Goal: Task Accomplishment & Management: Complete application form

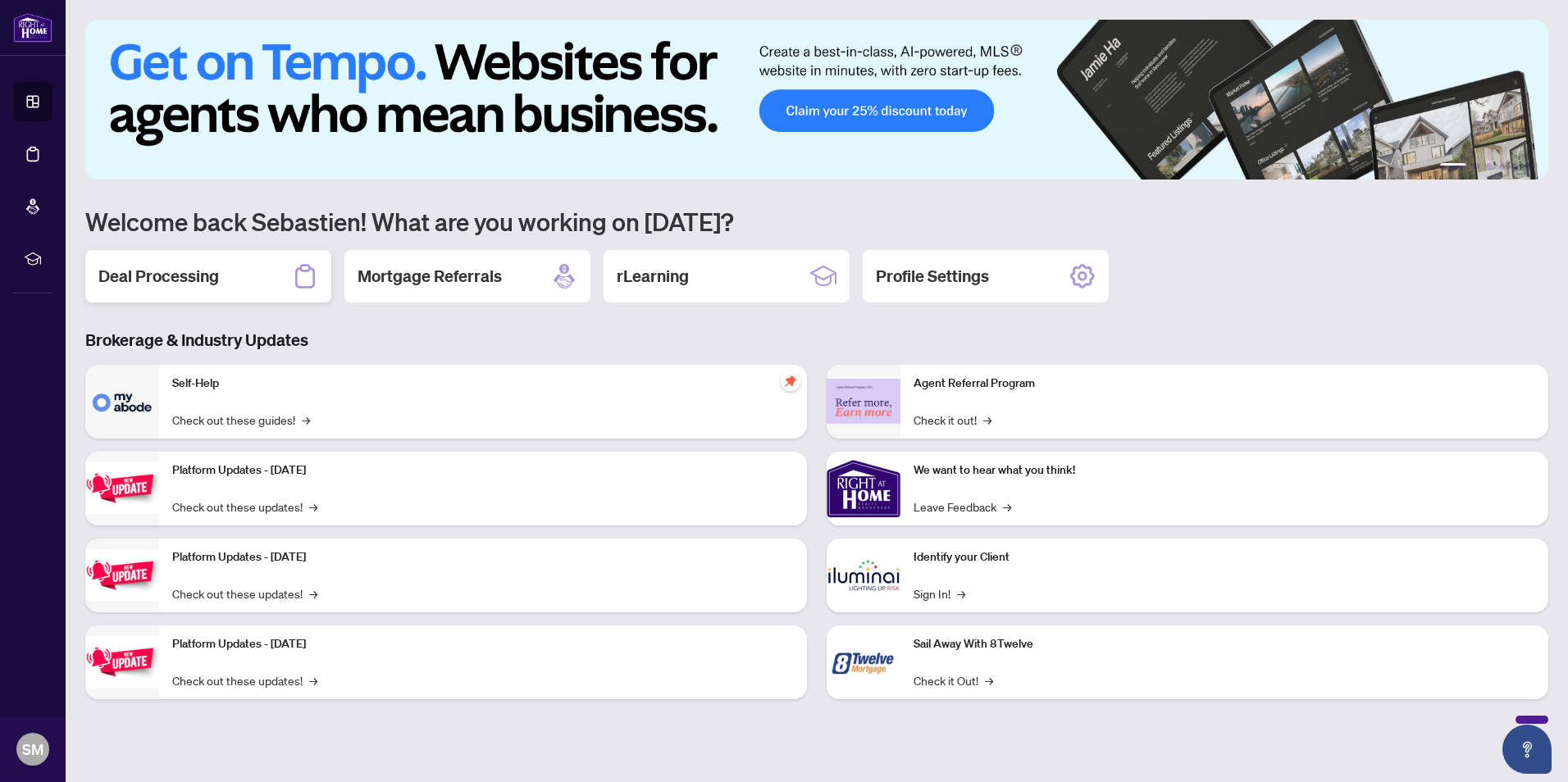
click at [170, 261] on div "Deal Processing" at bounding box center [208, 276] width 246 height 53
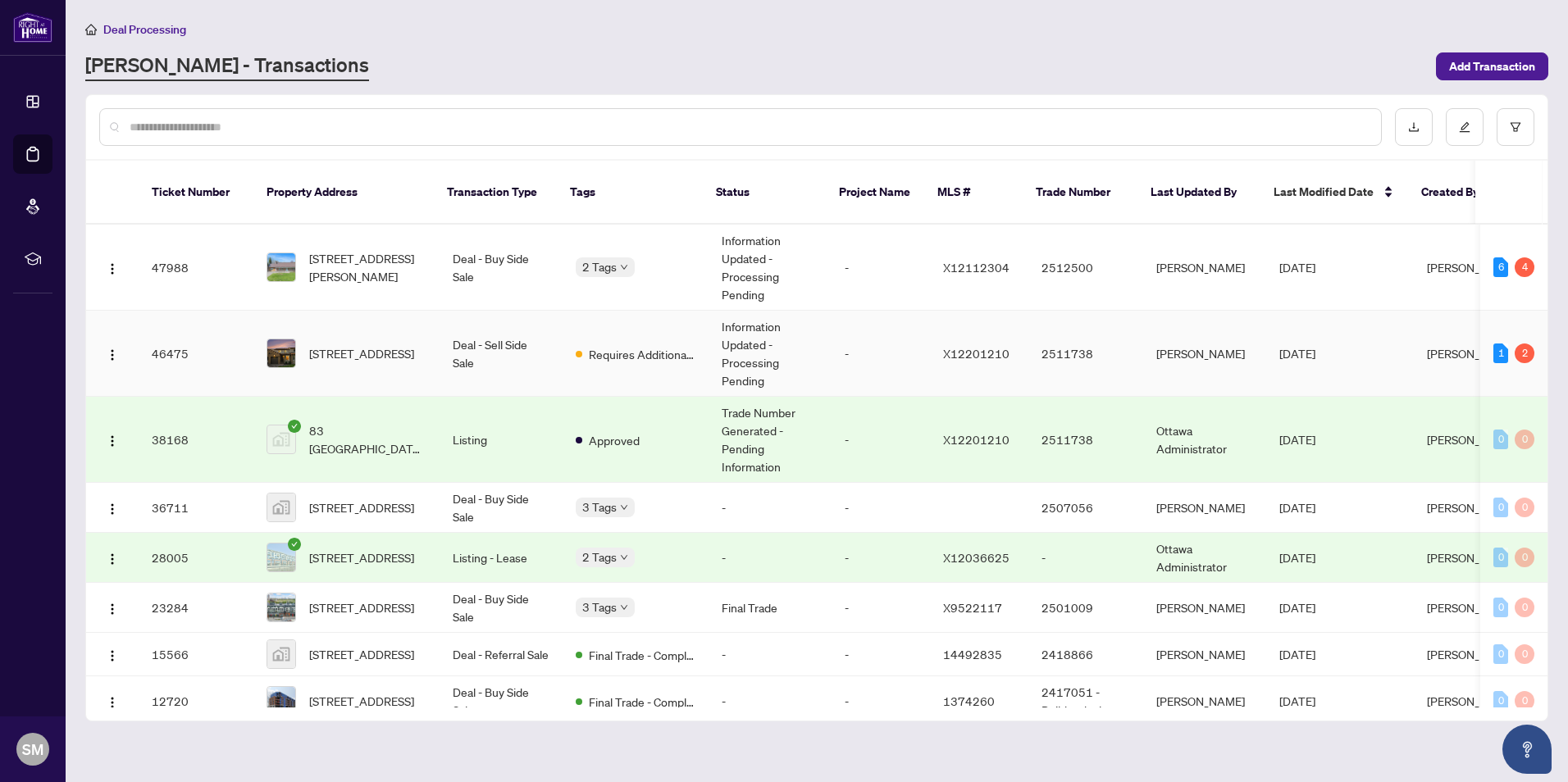
click at [812, 342] on td "Information Updated - Processing Pending" at bounding box center [770, 354] width 123 height 87
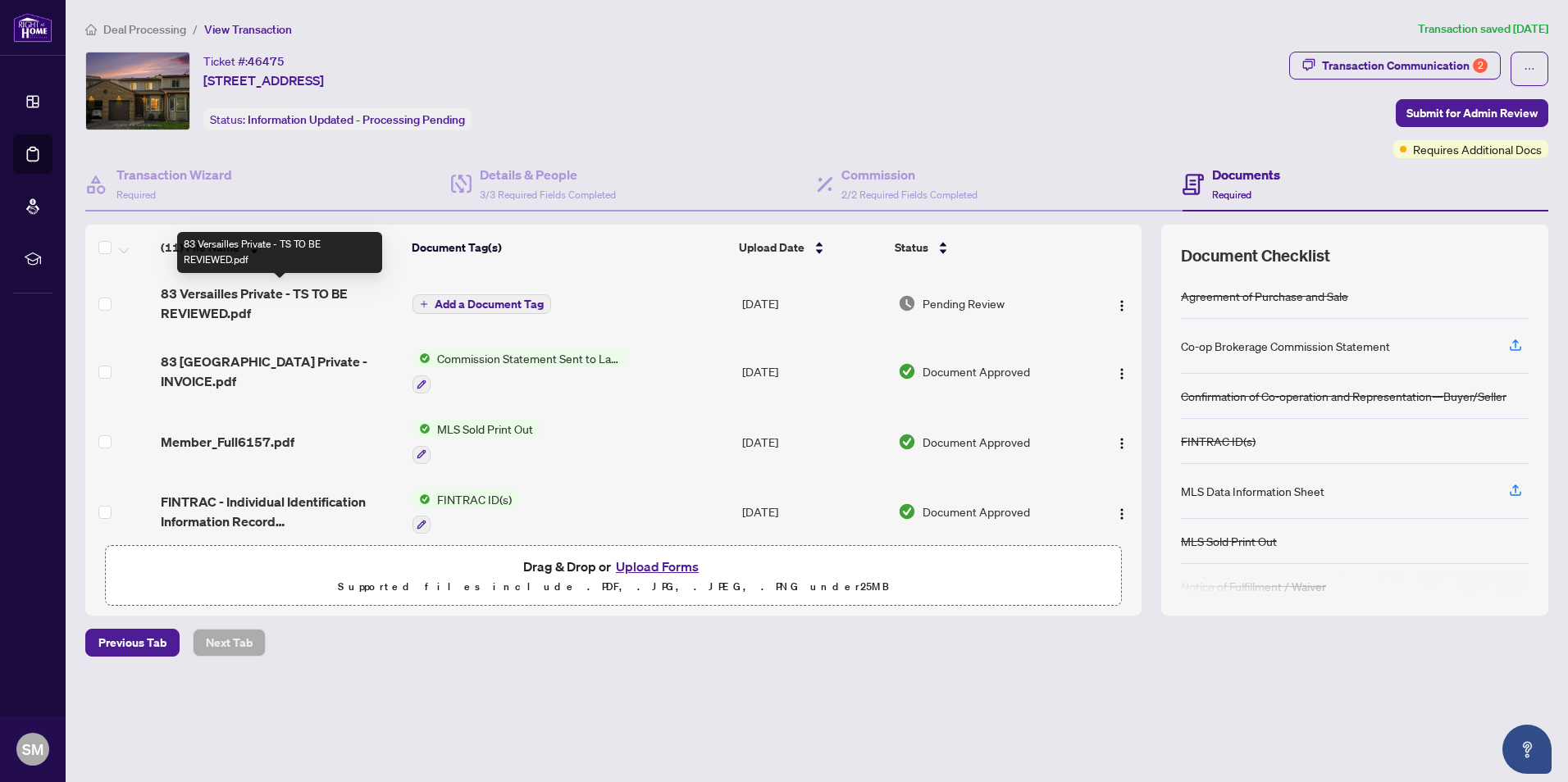
click at [240, 290] on span "83 Versailles Private - TS TO BE REVIEWED.pdf" at bounding box center [279, 303] width 238 height 39
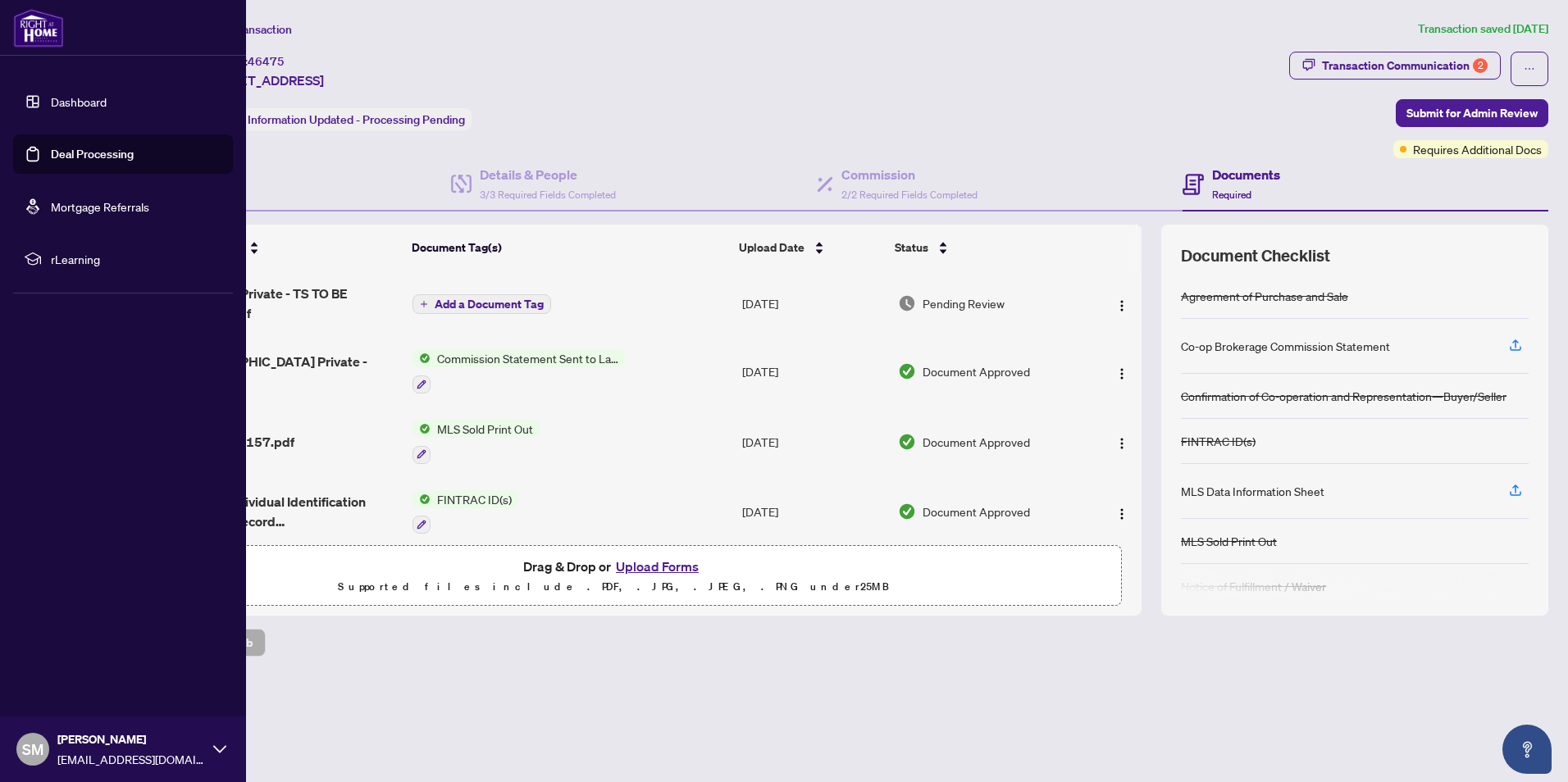
click at [76, 94] on link "Dashboard" at bounding box center [78, 101] width 55 height 15
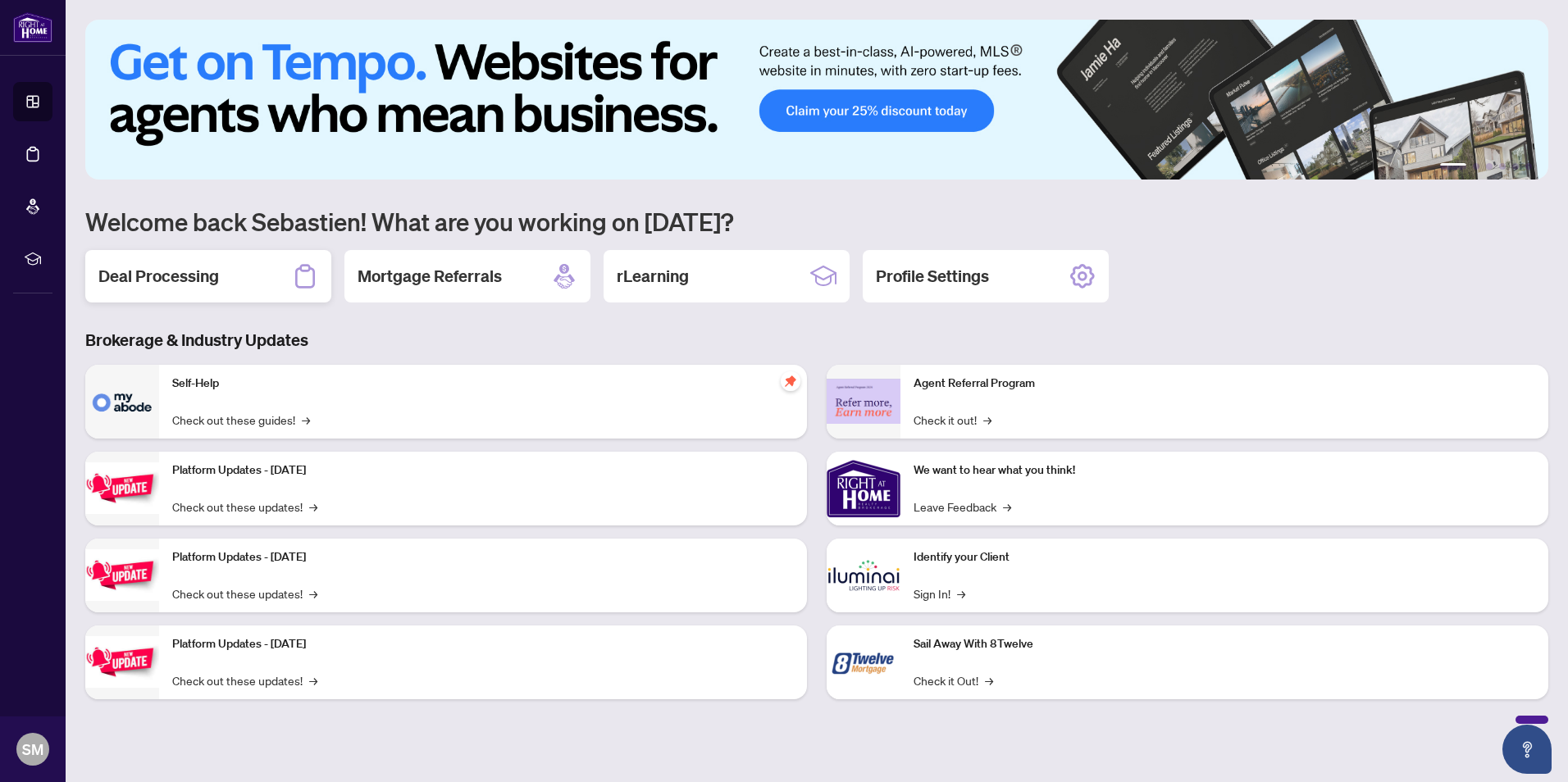
click at [212, 282] on h2 "Deal Processing" at bounding box center [159, 276] width 121 height 23
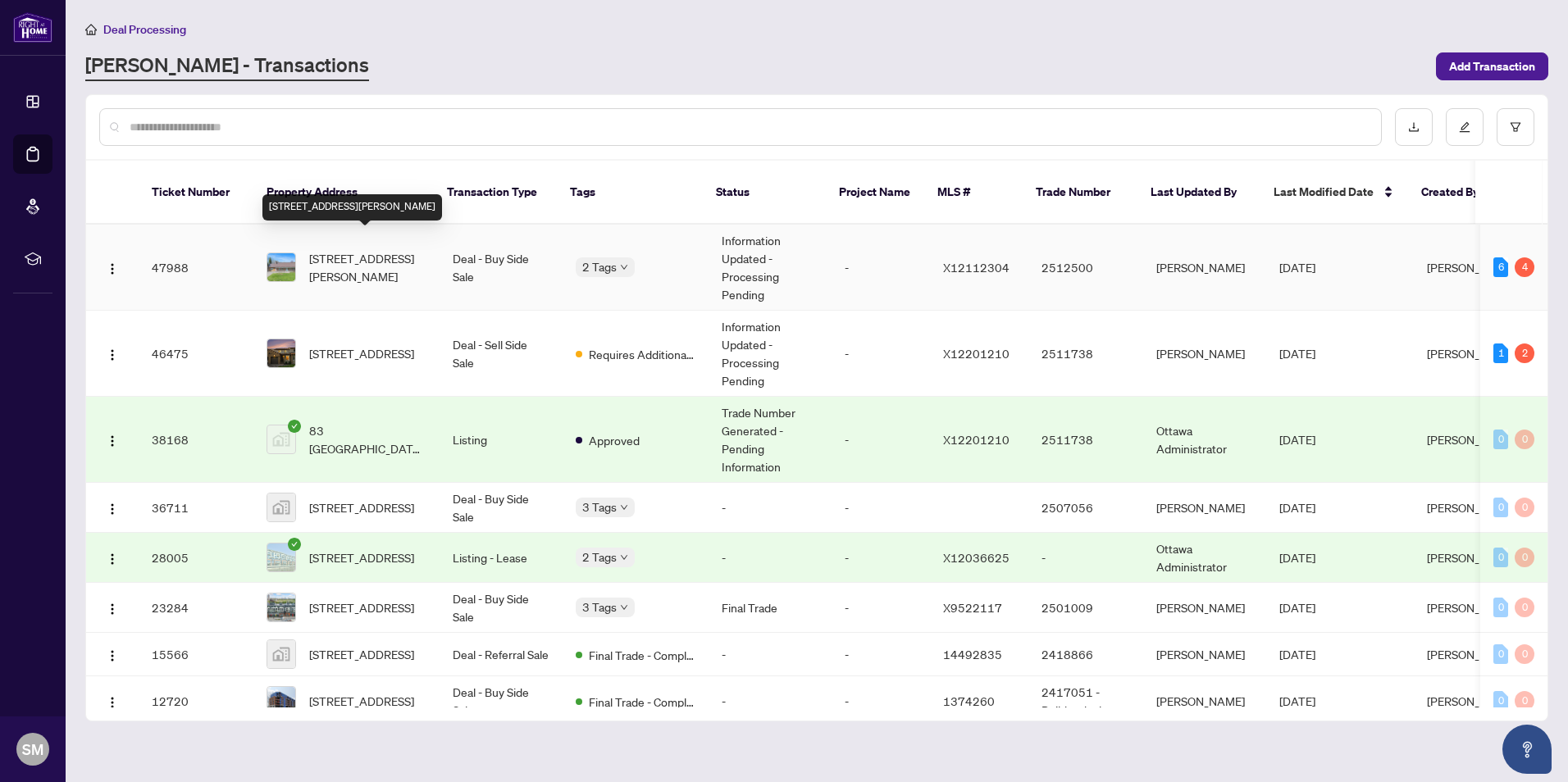
click at [367, 260] on span "[STREET_ADDRESS][PERSON_NAME]" at bounding box center [368, 267] width 118 height 36
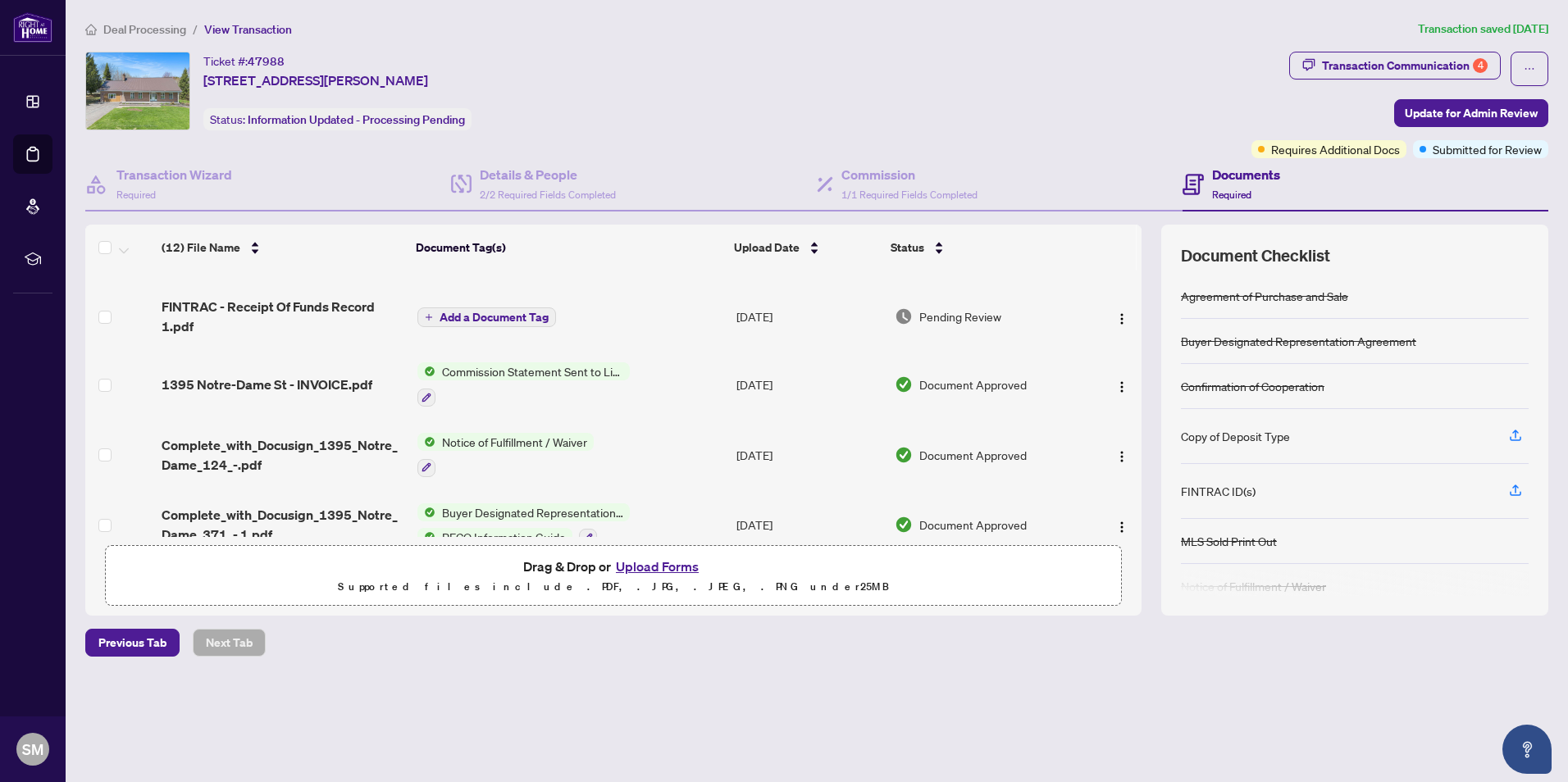
scroll to position [292, 0]
click at [337, 375] on span "1395 Notre-Dame St - INVOICE.pdf" at bounding box center [267, 381] width 211 height 19
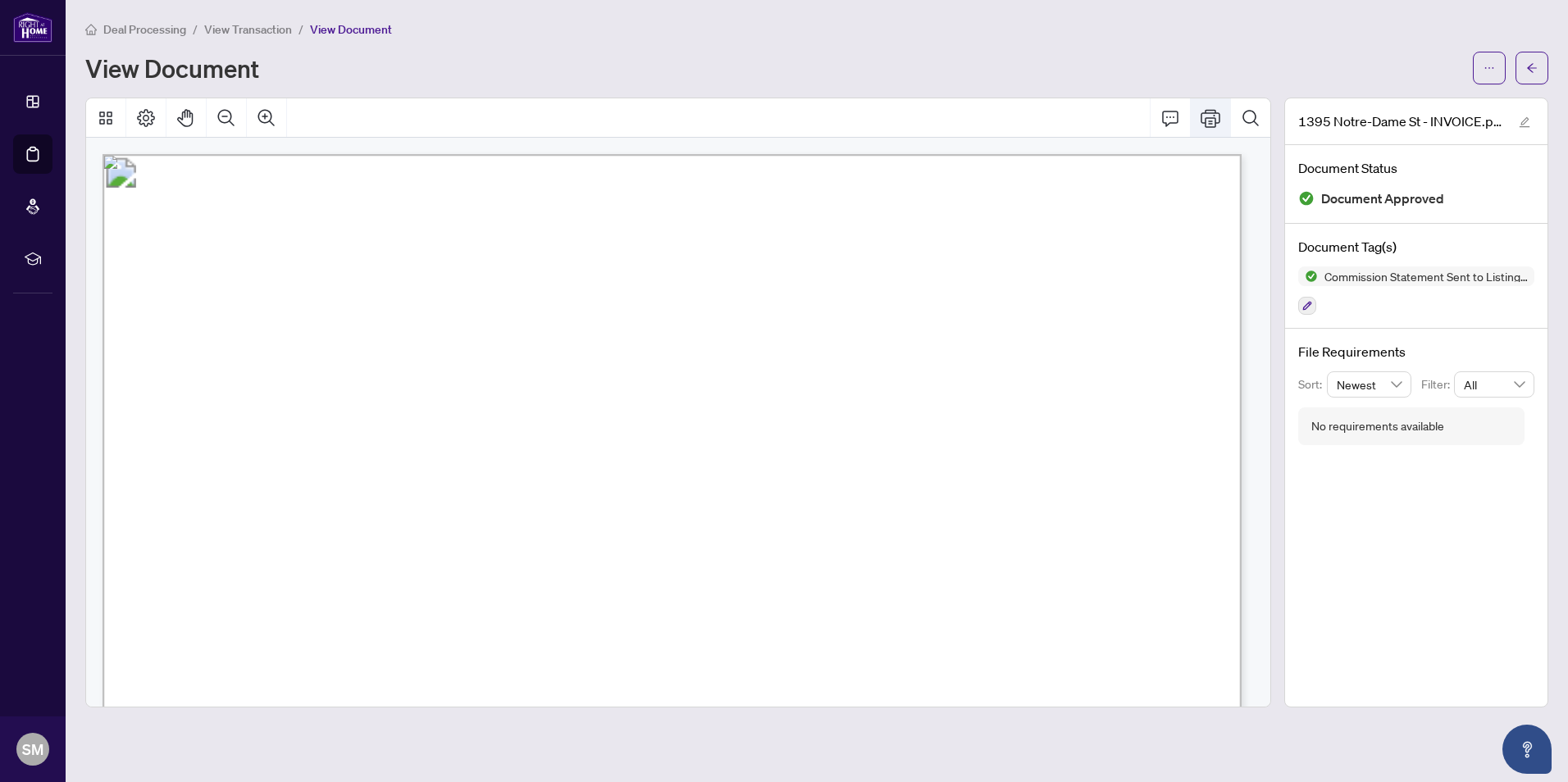
click at [1208, 105] on button "Print" at bounding box center [1210, 118] width 39 height 39
click at [231, 113] on icon "Zoom Out" at bounding box center [226, 117] width 17 height 17
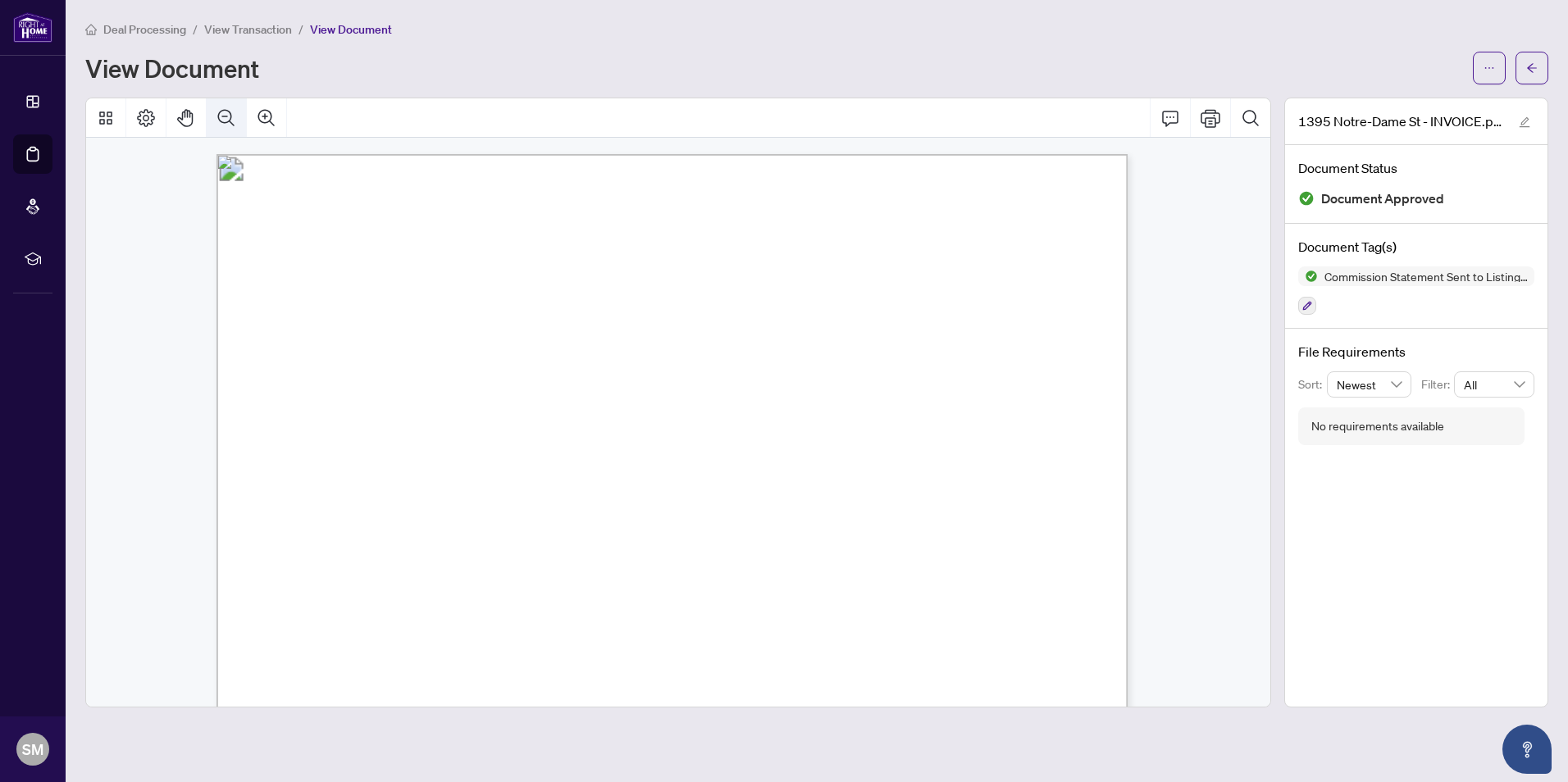
click at [231, 112] on icon "Zoom Out" at bounding box center [226, 117] width 17 height 17
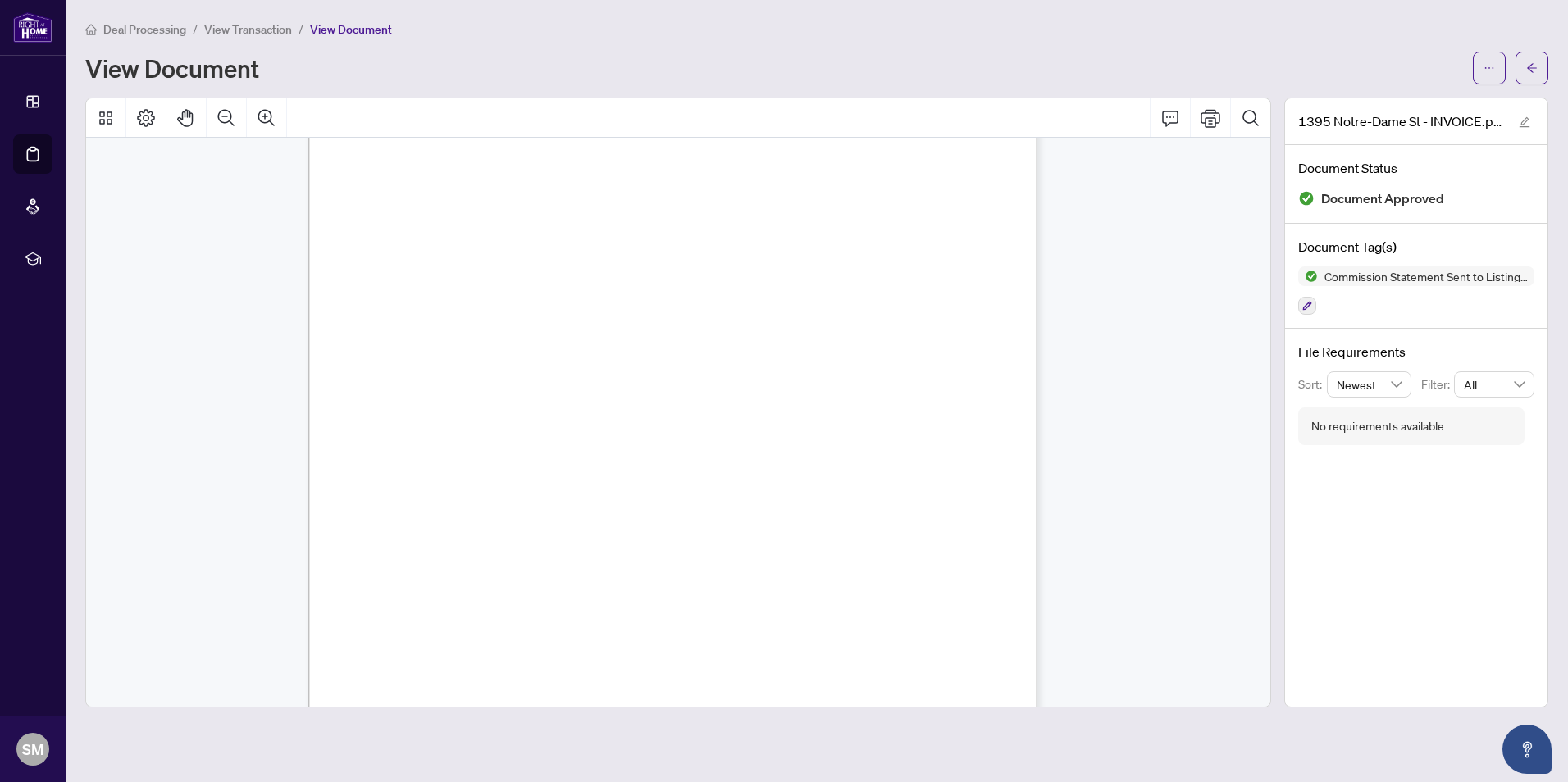
scroll to position [232, 0]
click at [1216, 113] on icon "Print" at bounding box center [1210, 118] width 19 height 18
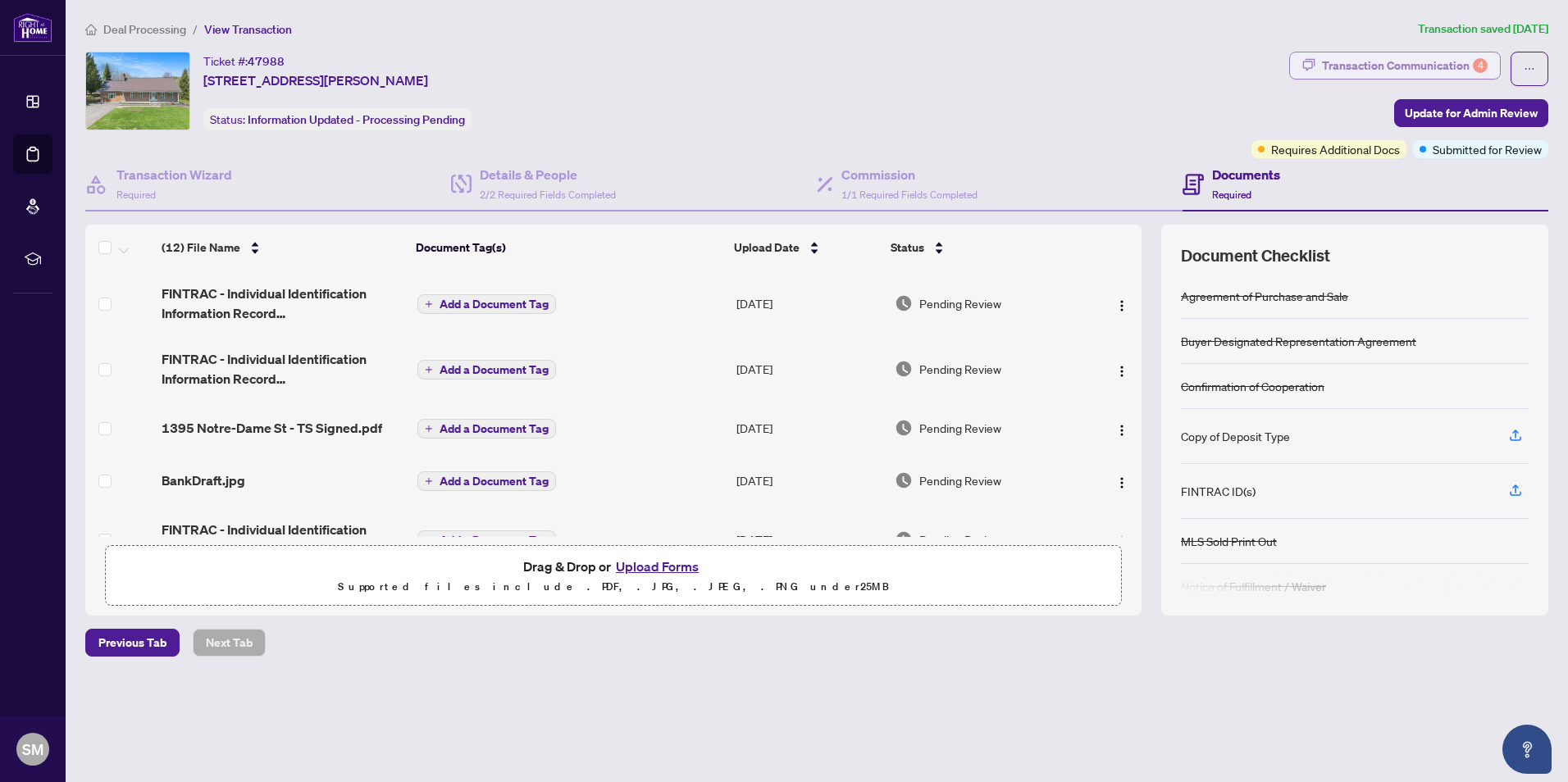
click at [1398, 68] on div "Transaction Communication 4" at bounding box center [1405, 65] width 165 height 26
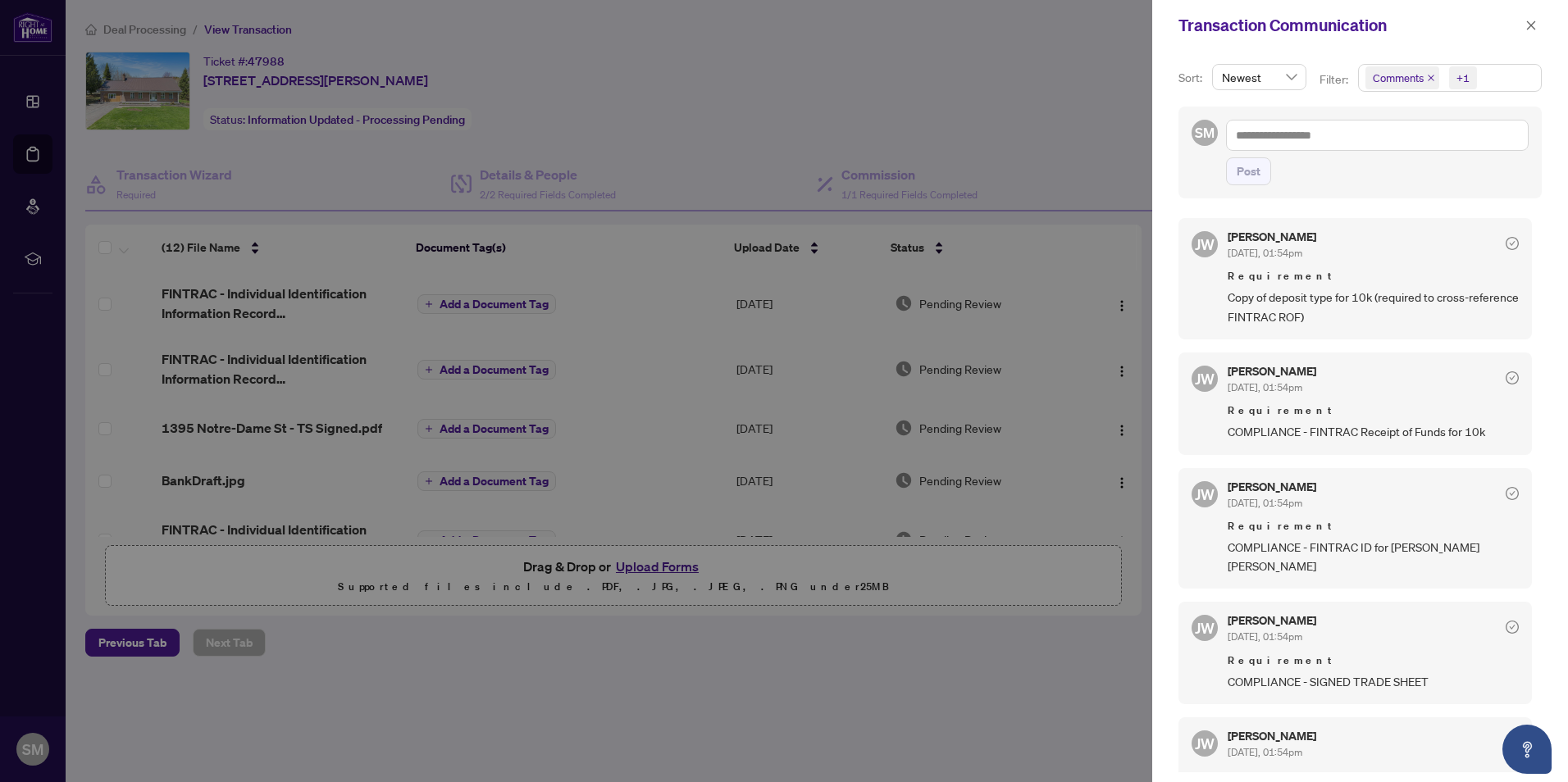
click at [995, 29] on div at bounding box center [784, 391] width 1568 height 782
click at [1059, 672] on div at bounding box center [784, 391] width 1568 height 782
click at [1535, 18] on span "button" at bounding box center [1531, 25] width 12 height 26
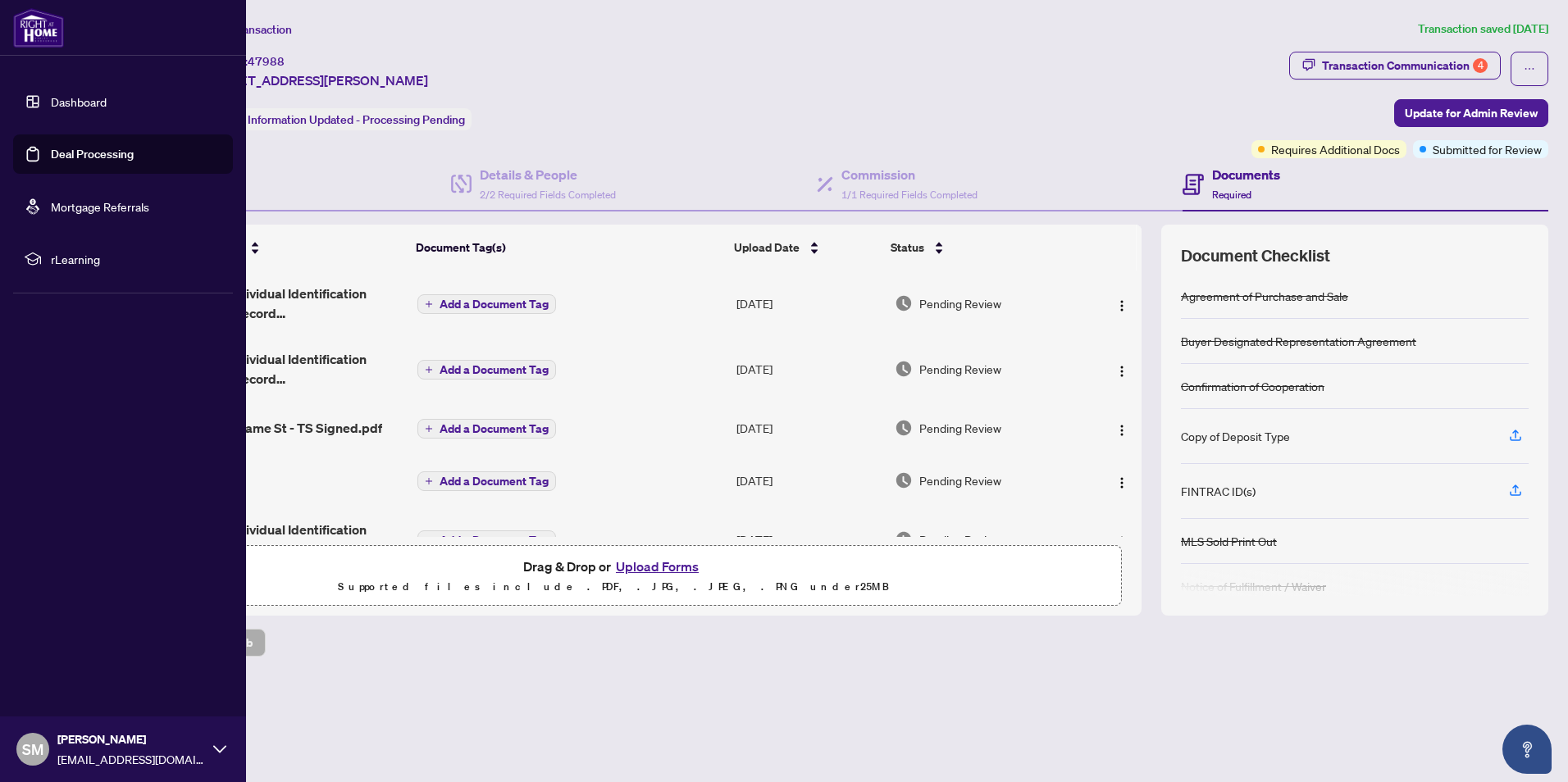
click at [51, 95] on link "Dashboard" at bounding box center [78, 101] width 55 height 15
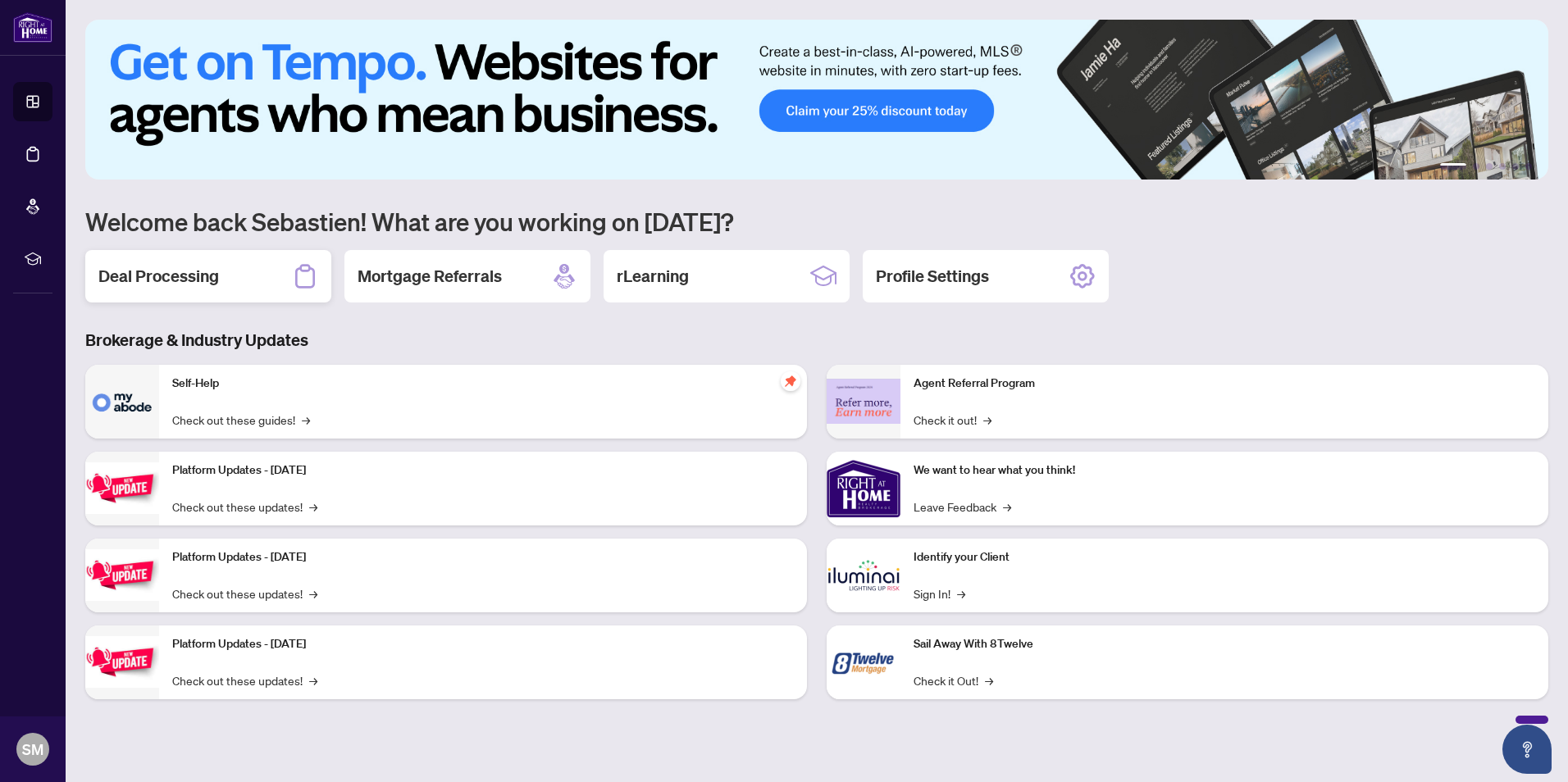
click at [217, 276] on h2 "Deal Processing" at bounding box center [159, 276] width 121 height 23
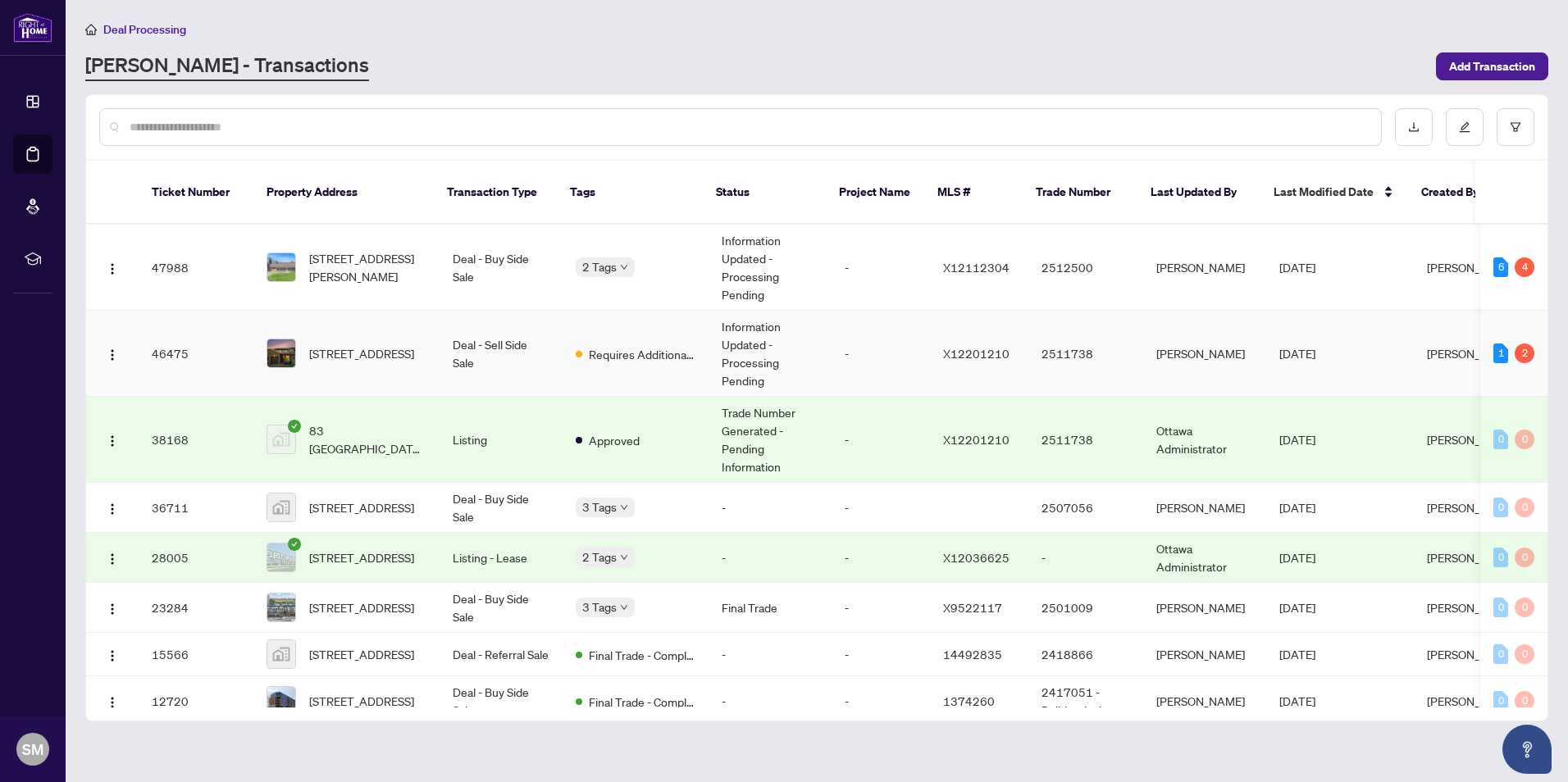
click at [421, 348] on td "[STREET_ADDRESS]" at bounding box center [346, 354] width 186 height 87
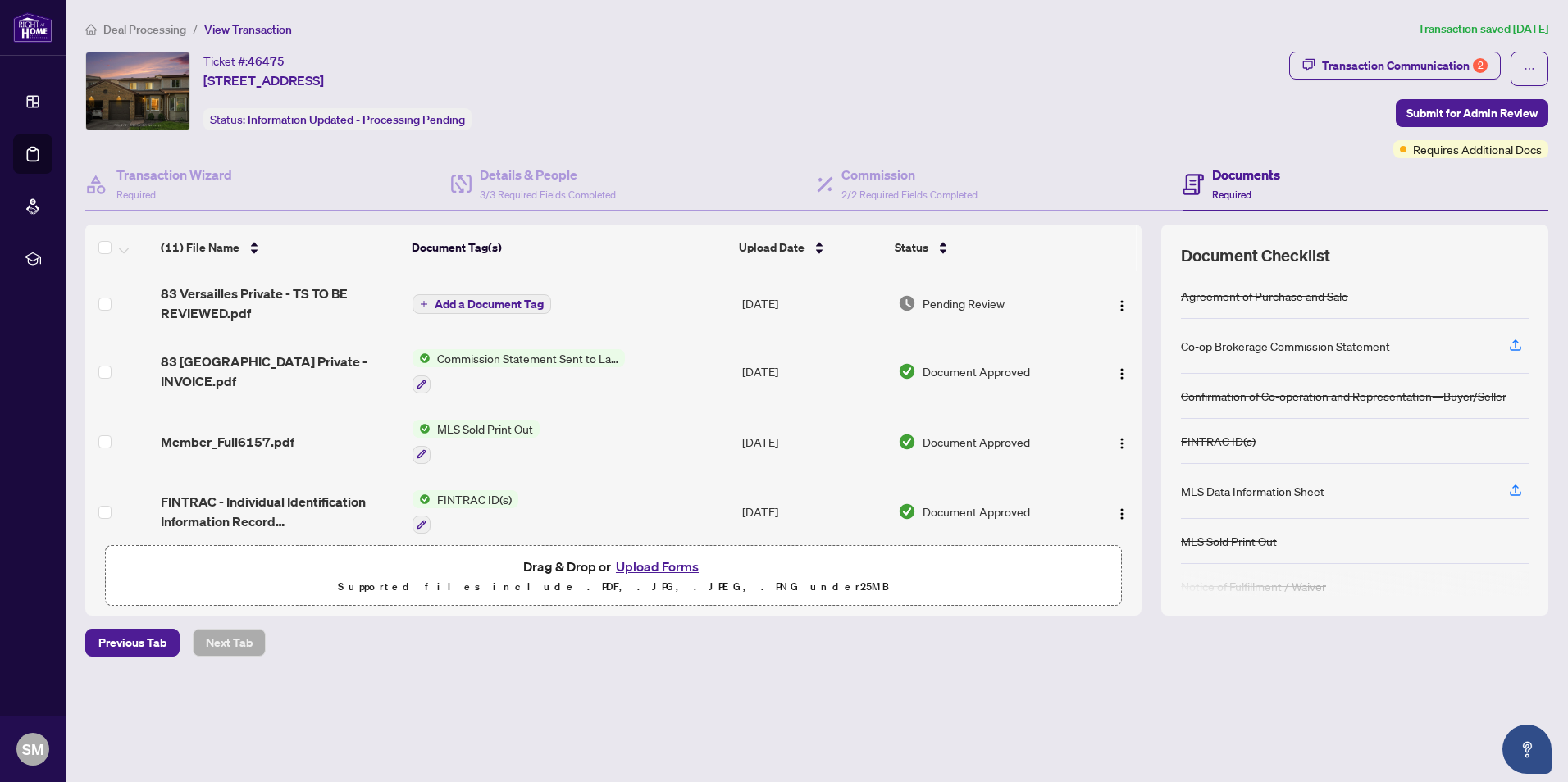
click at [197, 303] on span "83 Versailles Private - TS TO BE REVIEWED.pdf" at bounding box center [279, 303] width 238 height 39
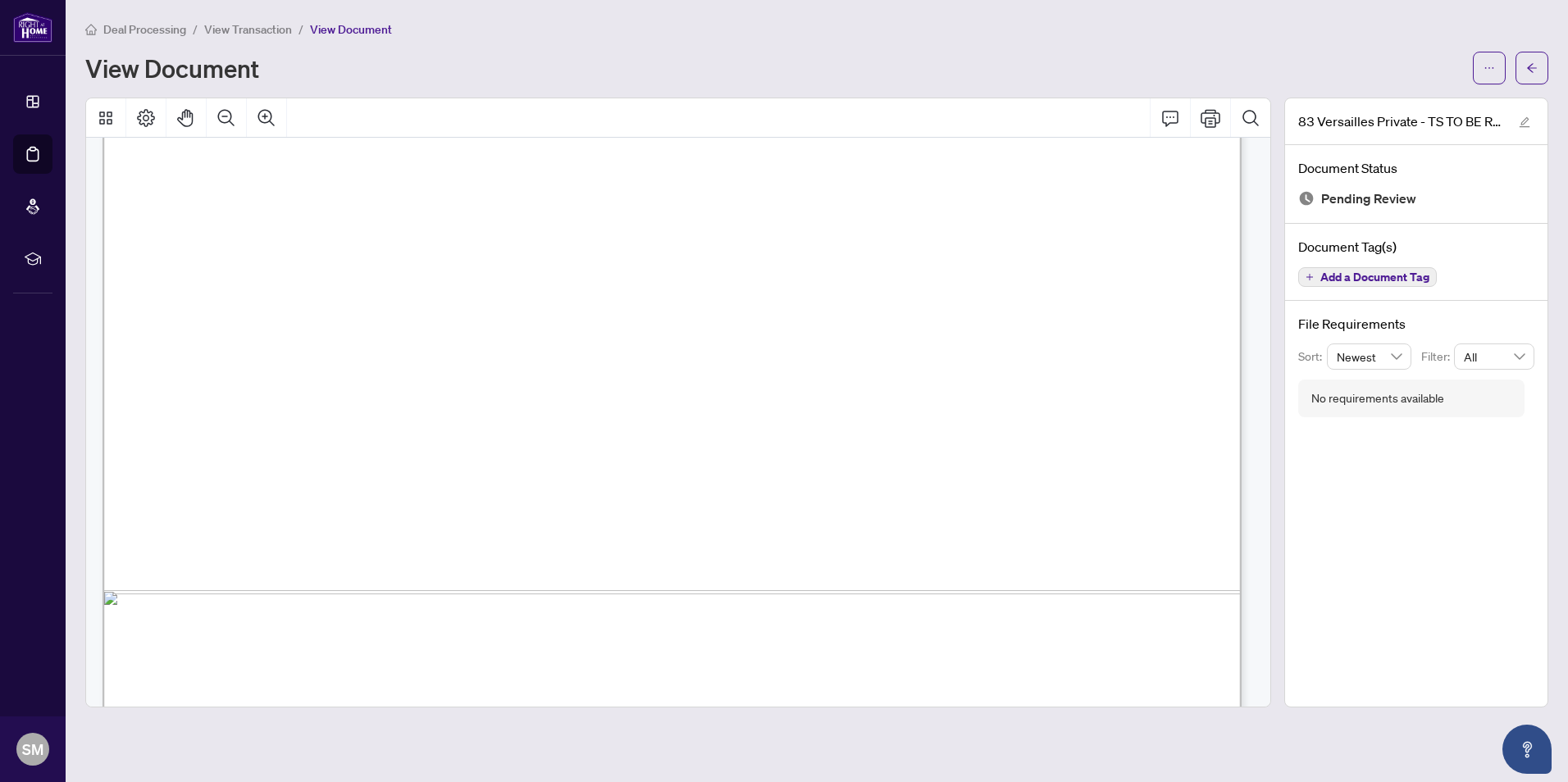
scroll to position [834, 0]
drag, startPoint x: 1202, startPoint y: 590, endPoint x: 1128, endPoint y: 459, distance: 150.5
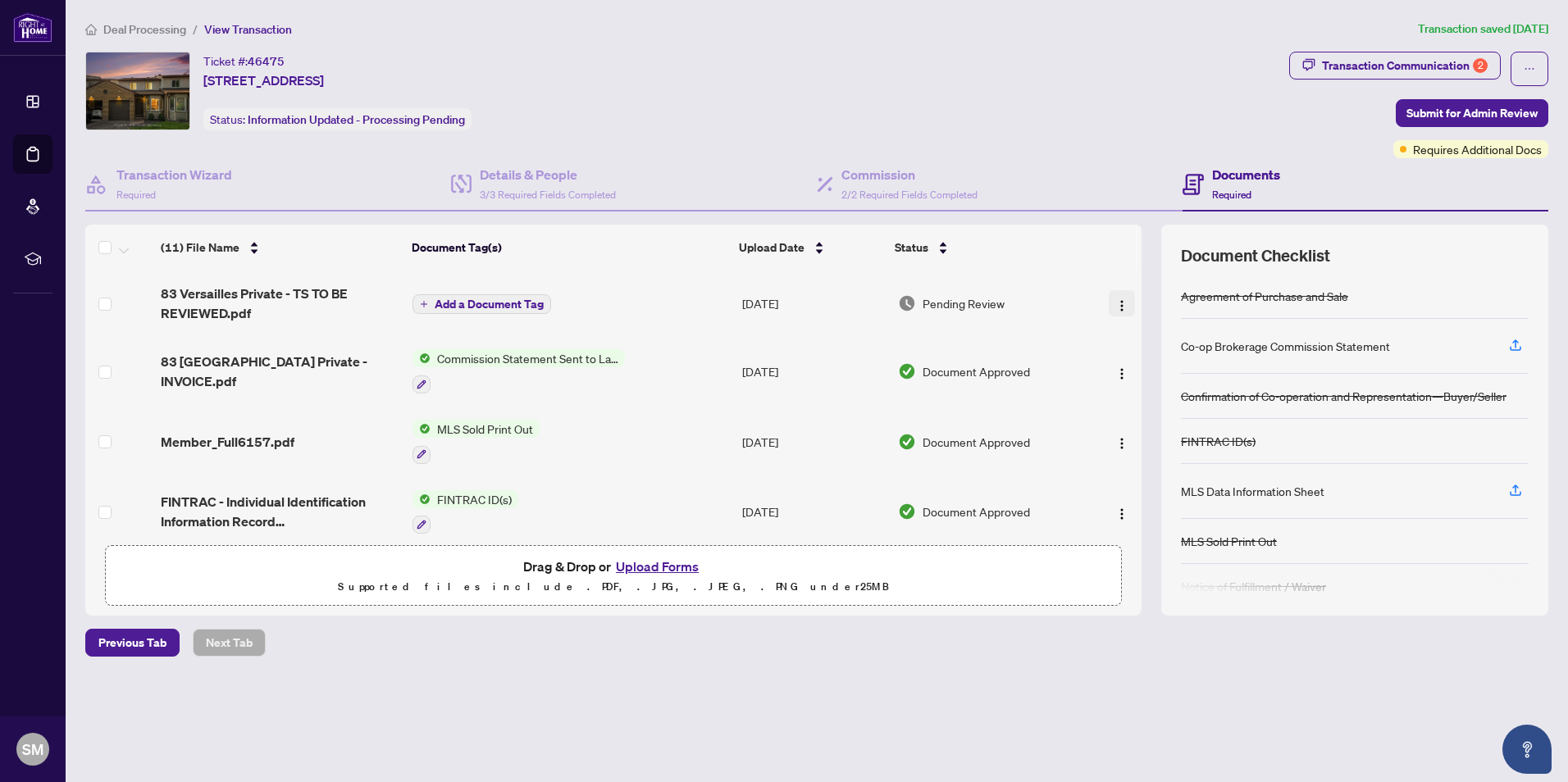
click at [1119, 303] on img "button" at bounding box center [1122, 305] width 13 height 13
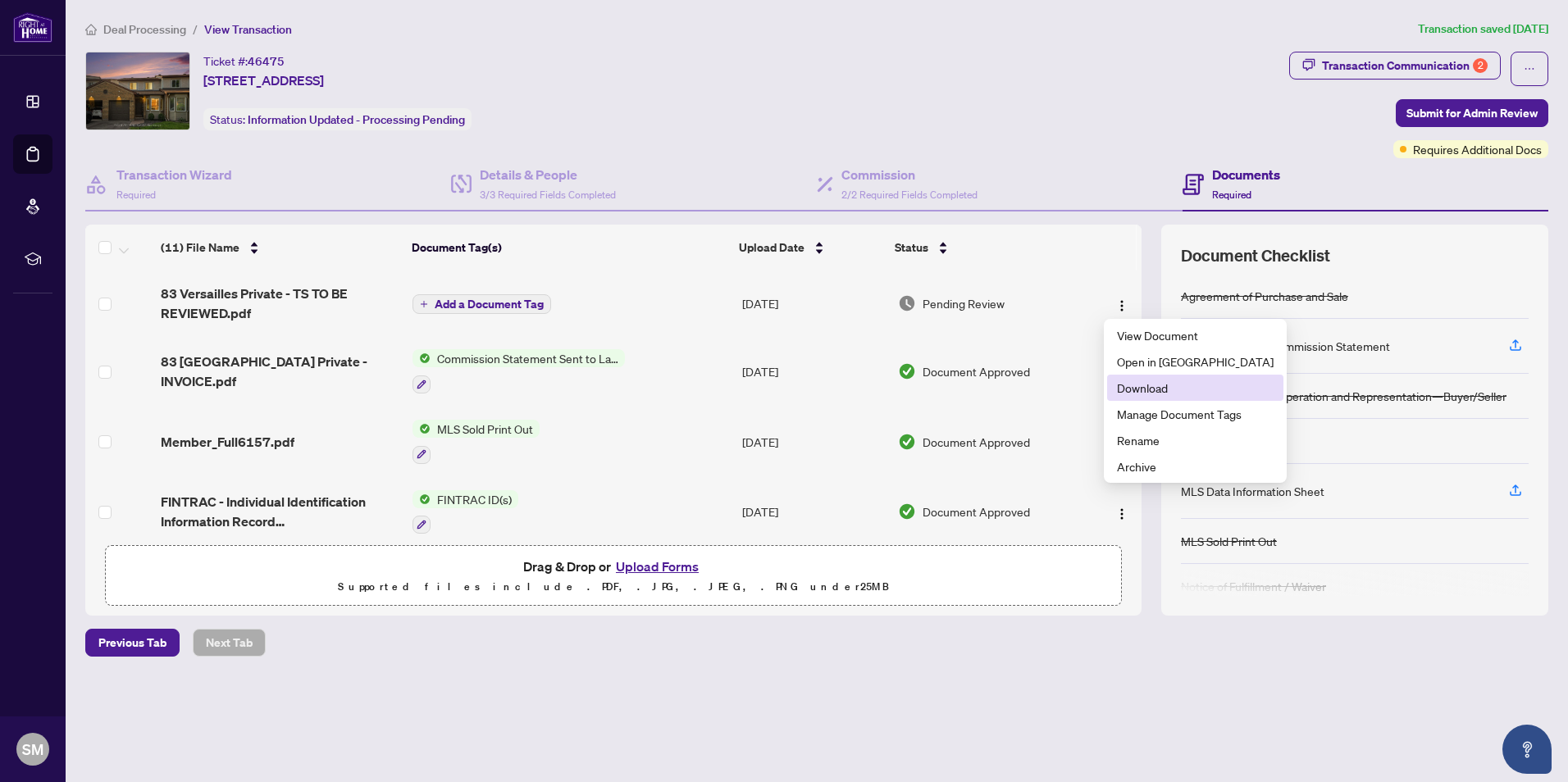
click at [1153, 387] on span "Download" at bounding box center [1194, 388] width 157 height 18
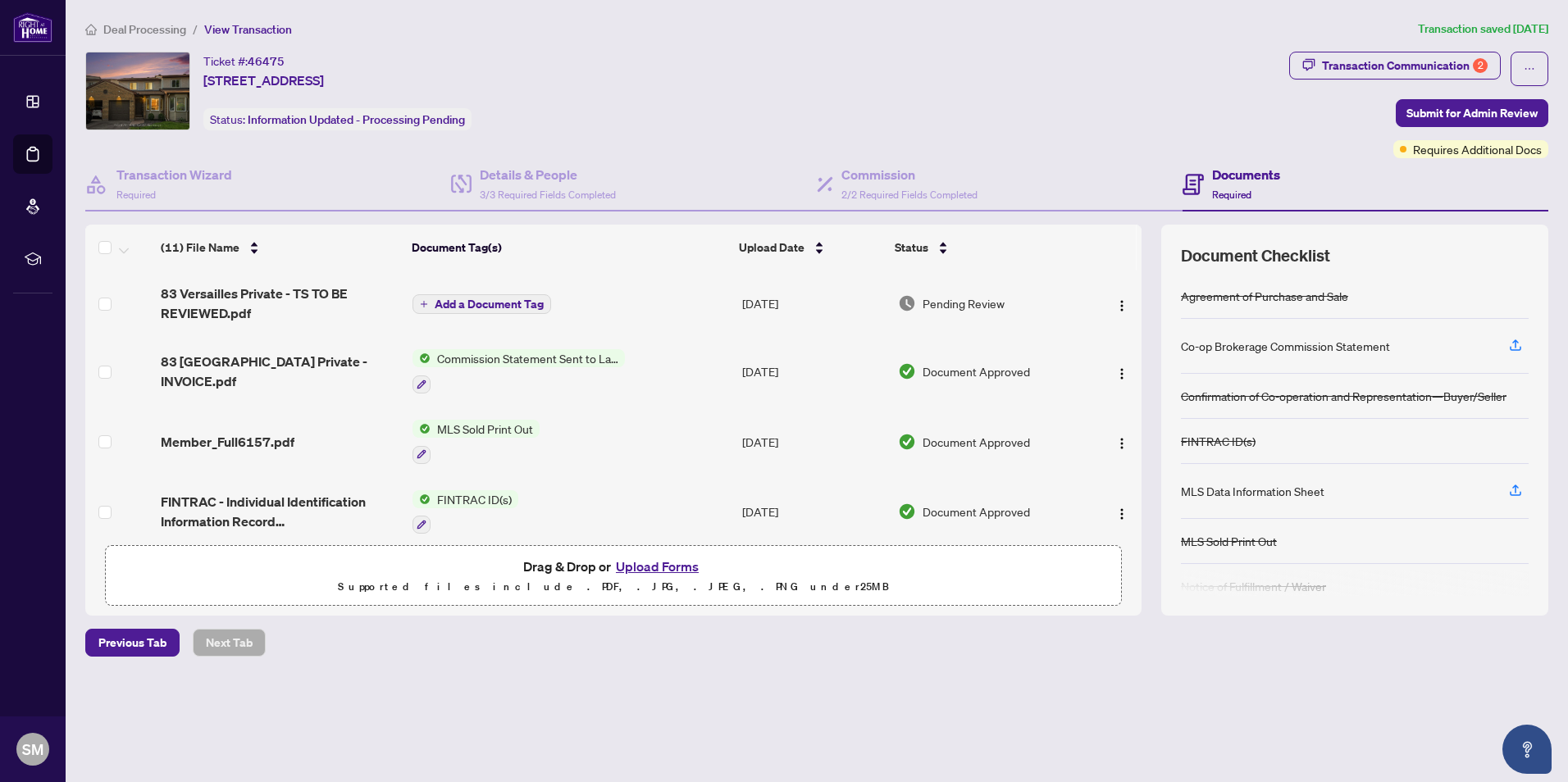
click at [1015, 39] on div "Deal Processing / View Transaction Transaction saved [DATE] Ticket #: 46475 [ST…" at bounding box center [817, 367] width 1477 height 694
click at [1118, 303] on img "button" at bounding box center [1122, 305] width 13 height 13
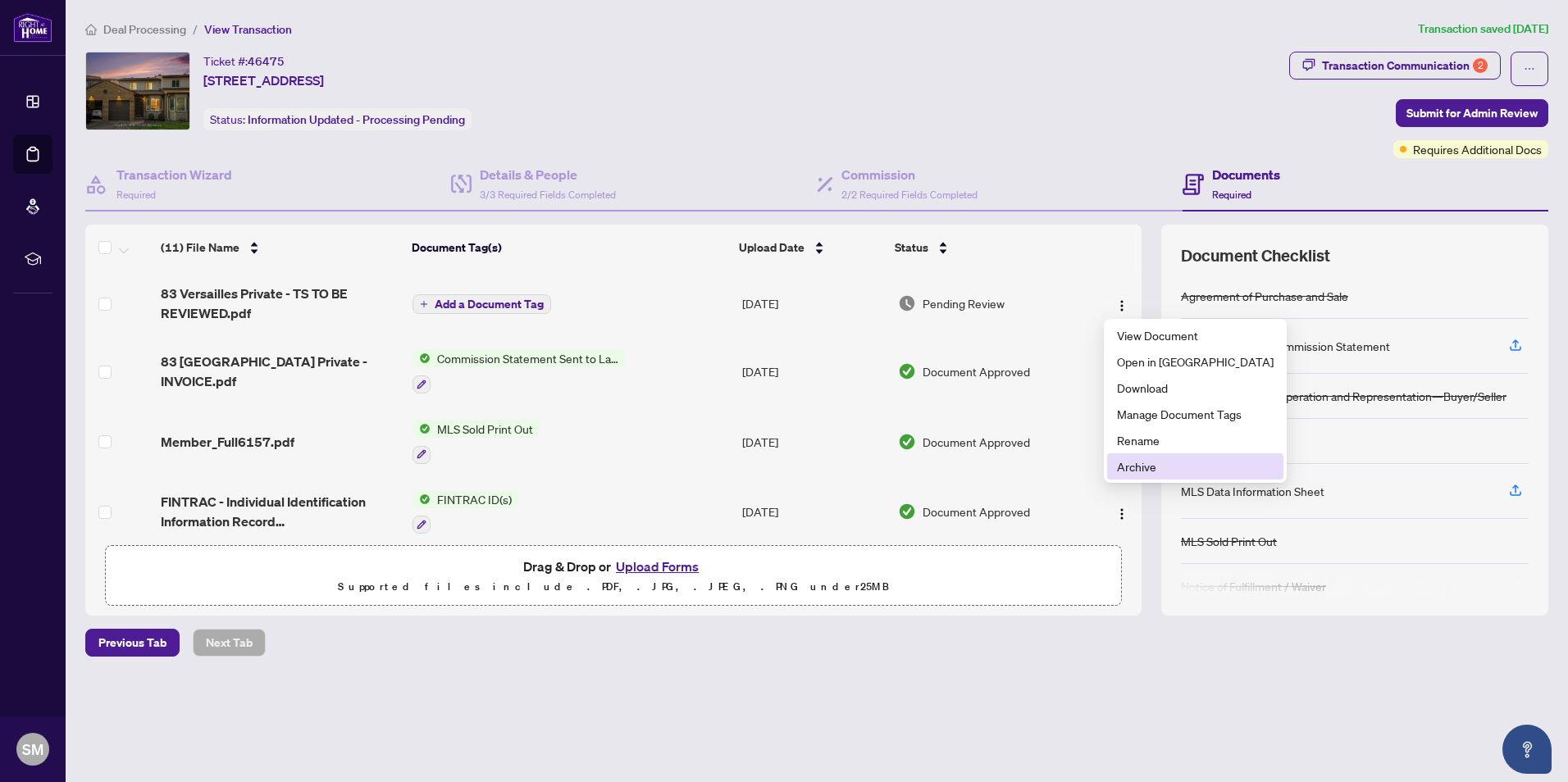
click at [1134, 466] on span "Archive" at bounding box center [1194, 466] width 157 height 18
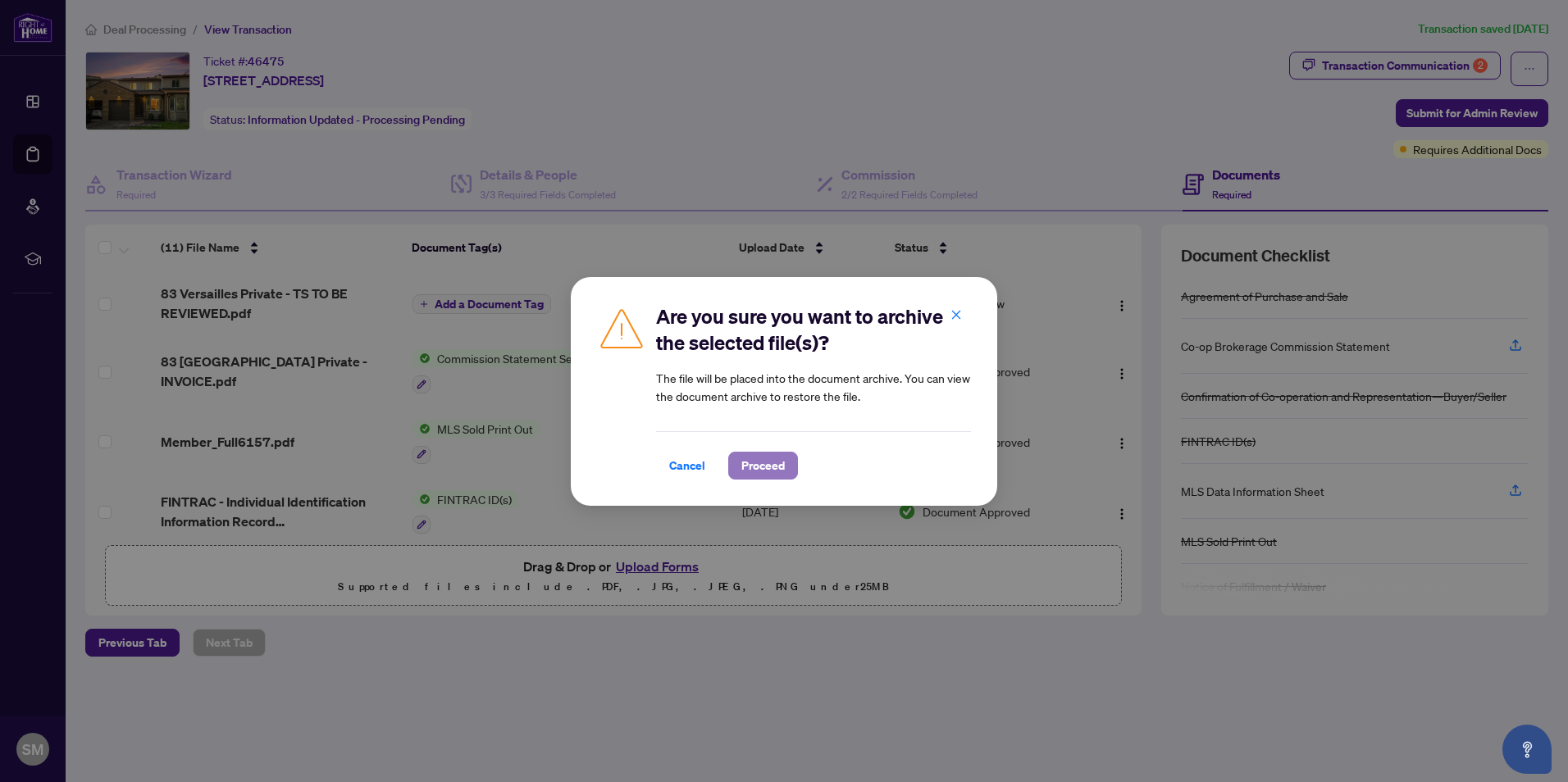
click at [770, 462] on span "Proceed" at bounding box center [763, 465] width 44 height 26
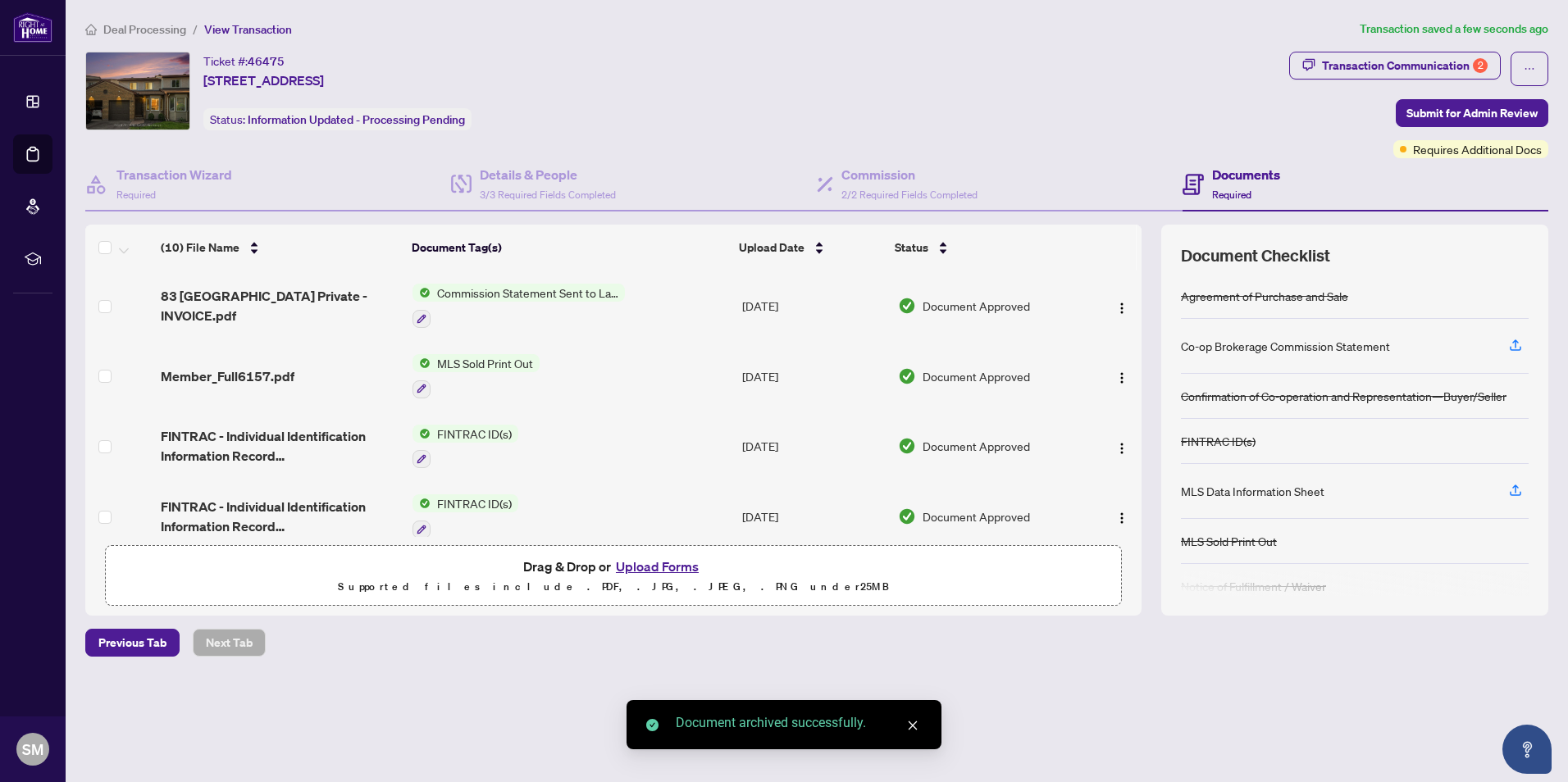
click at [658, 560] on button "Upload Forms" at bounding box center [657, 567] width 92 height 21
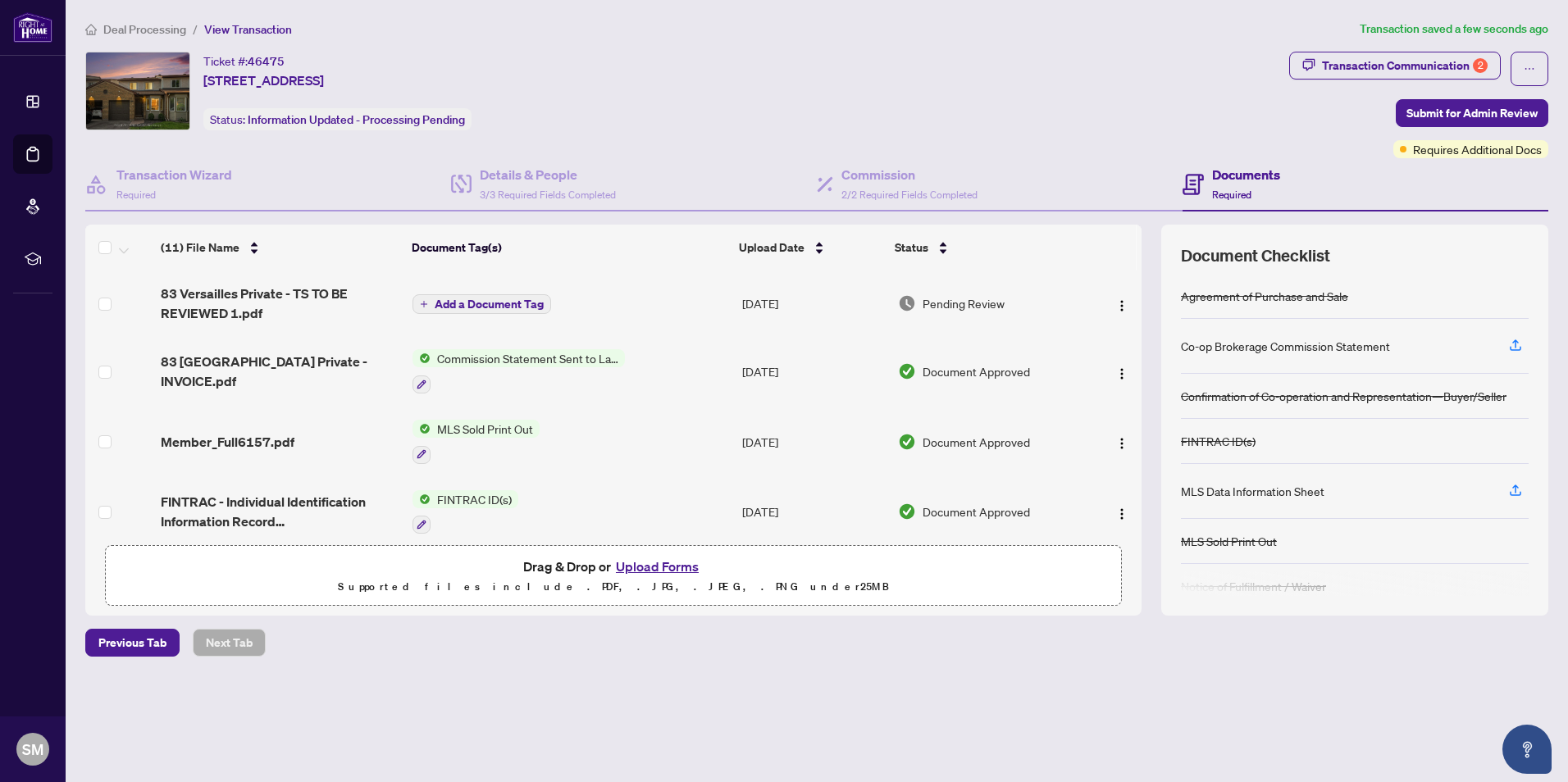
click at [1134, 311] on td at bounding box center [1114, 302] width 54 height 65
click at [1485, 107] on span "Submit for Admin Review" at bounding box center [1472, 113] width 131 height 26
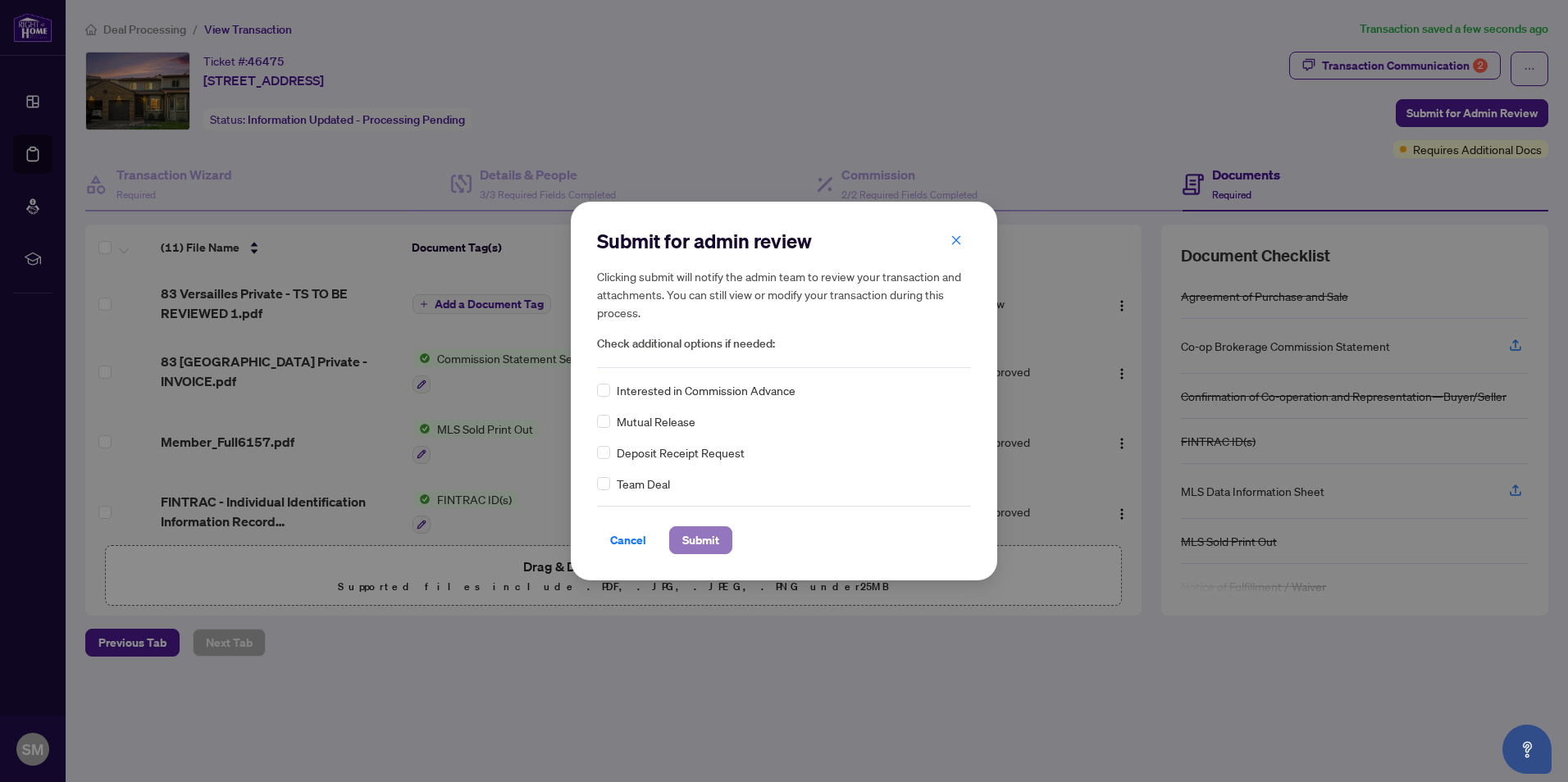
click at [695, 535] on span "Submit" at bounding box center [701, 540] width 37 height 26
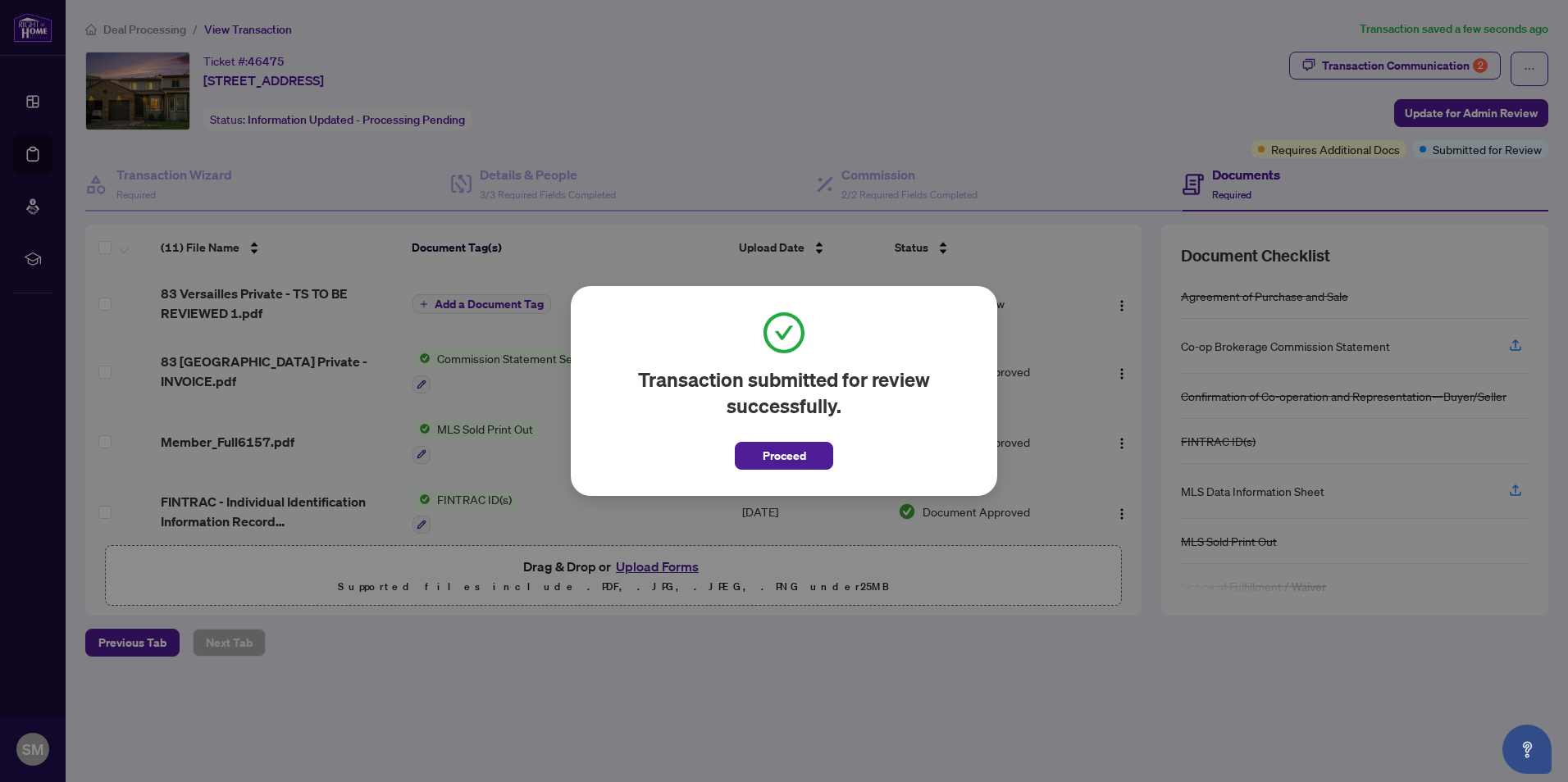
click at [1155, 489] on div "Transaction submitted for review successfully. Proceed Cancel OK" at bounding box center [784, 391] width 1568 height 782
